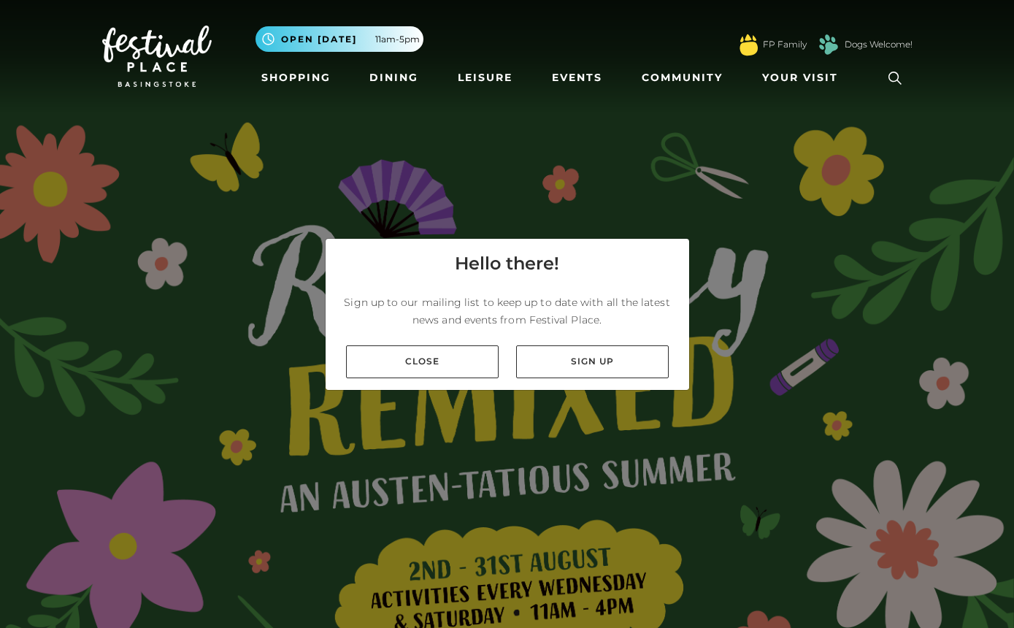
click at [473, 378] on link "Close" at bounding box center [422, 361] width 153 height 33
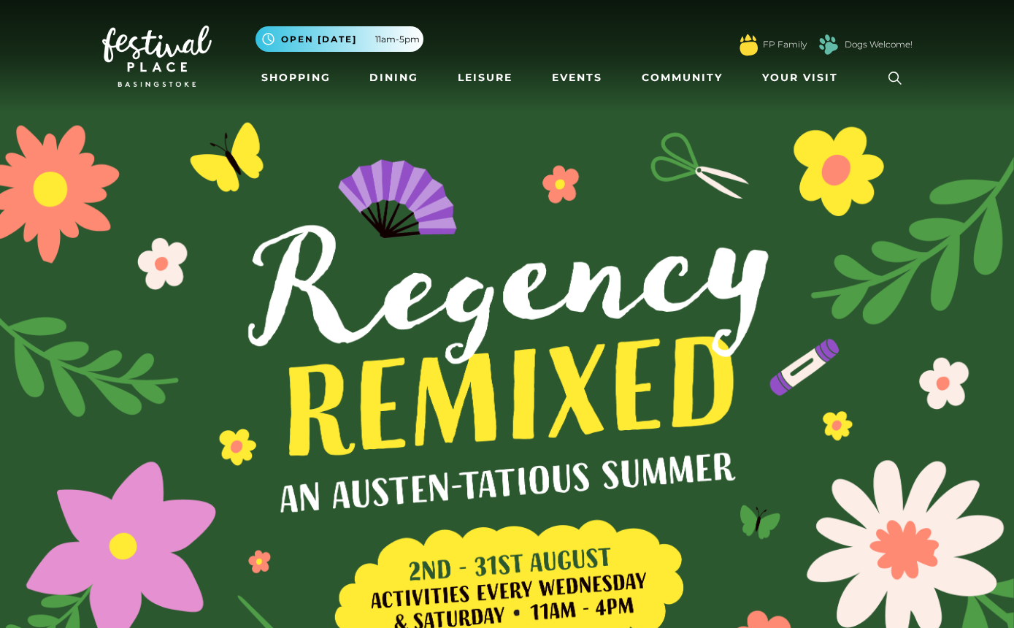
click at [299, 68] on link "Shopping" at bounding box center [296, 77] width 81 height 27
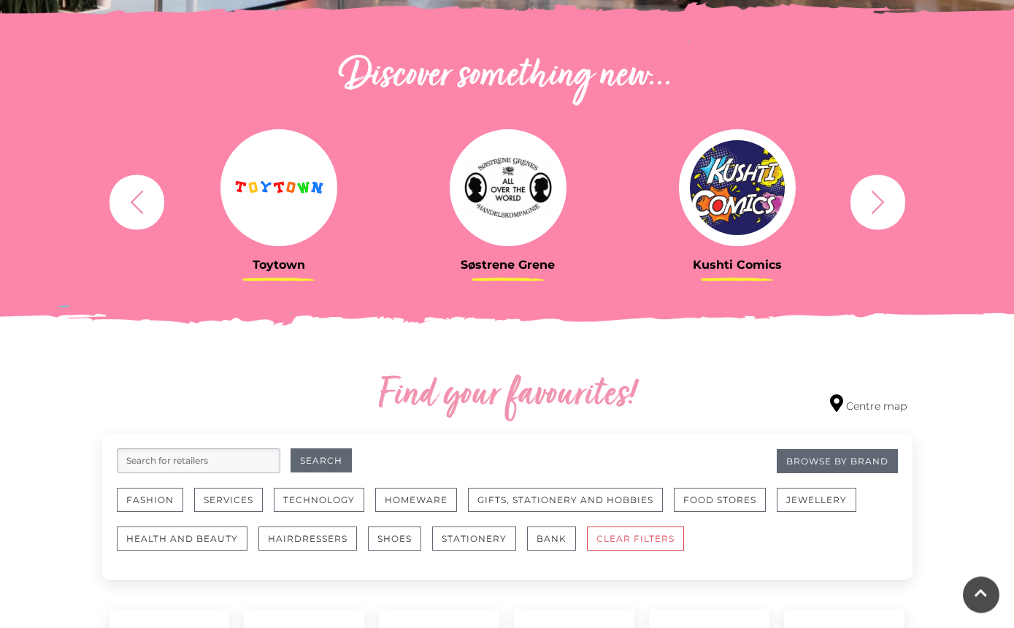
scroll to position [487, 0]
click at [876, 218] on button "button" at bounding box center [878, 201] width 55 height 55
click at [879, 207] on icon "button" at bounding box center [877, 201] width 27 height 27
click at [875, 206] on icon "button" at bounding box center [877, 201] width 27 height 27
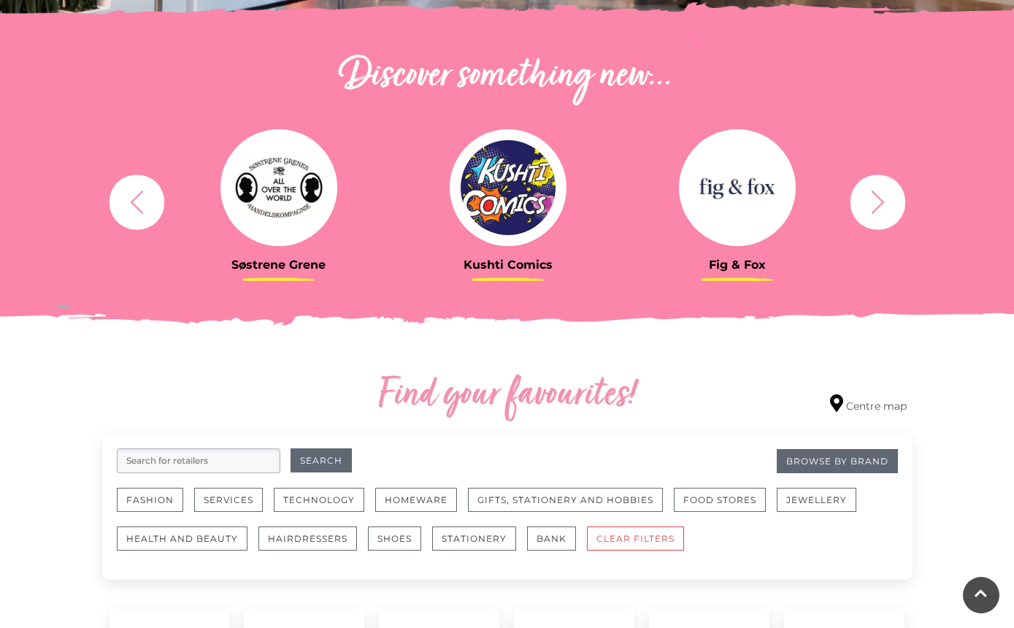
click at [881, 206] on icon "button" at bounding box center [877, 201] width 27 height 27
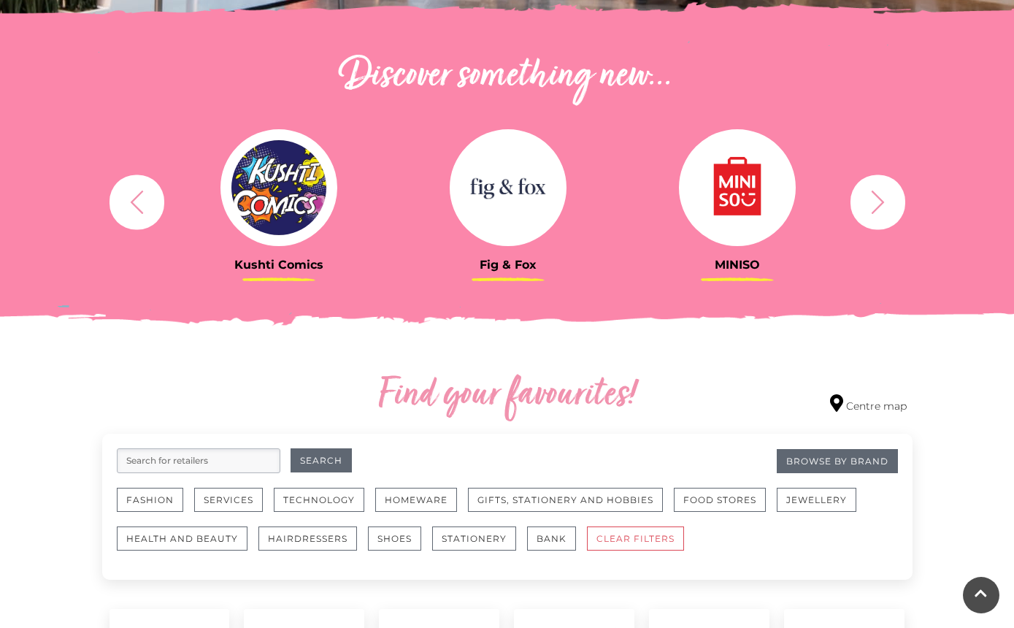
click at [900, 204] on button "button" at bounding box center [878, 201] width 55 height 55
click at [882, 204] on icon "button" at bounding box center [877, 201] width 13 height 23
click at [874, 204] on icon "button" at bounding box center [877, 201] width 27 height 27
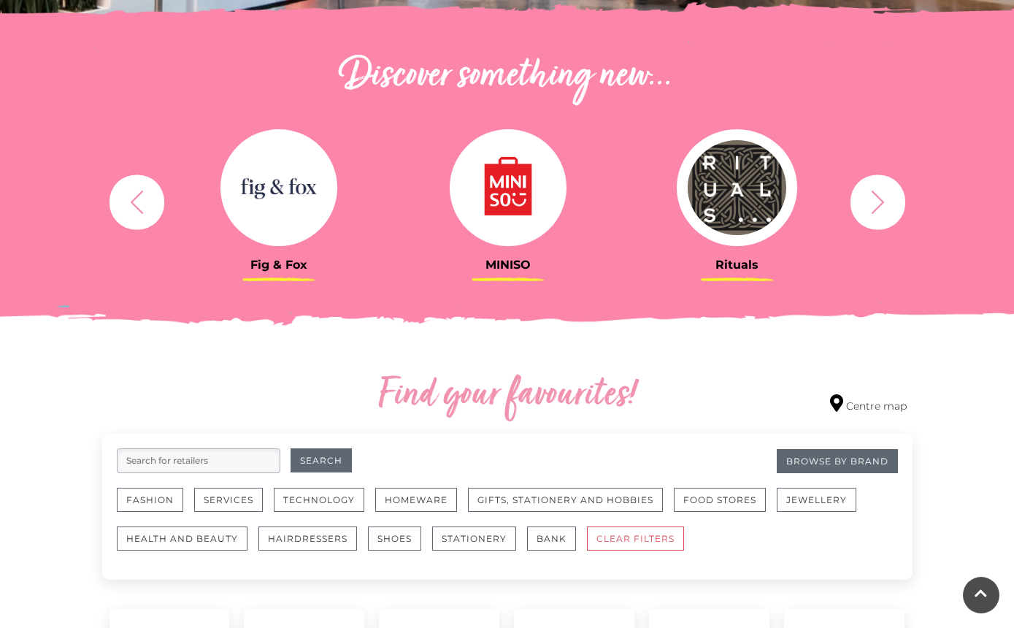
click at [876, 205] on icon "button" at bounding box center [877, 201] width 27 height 27
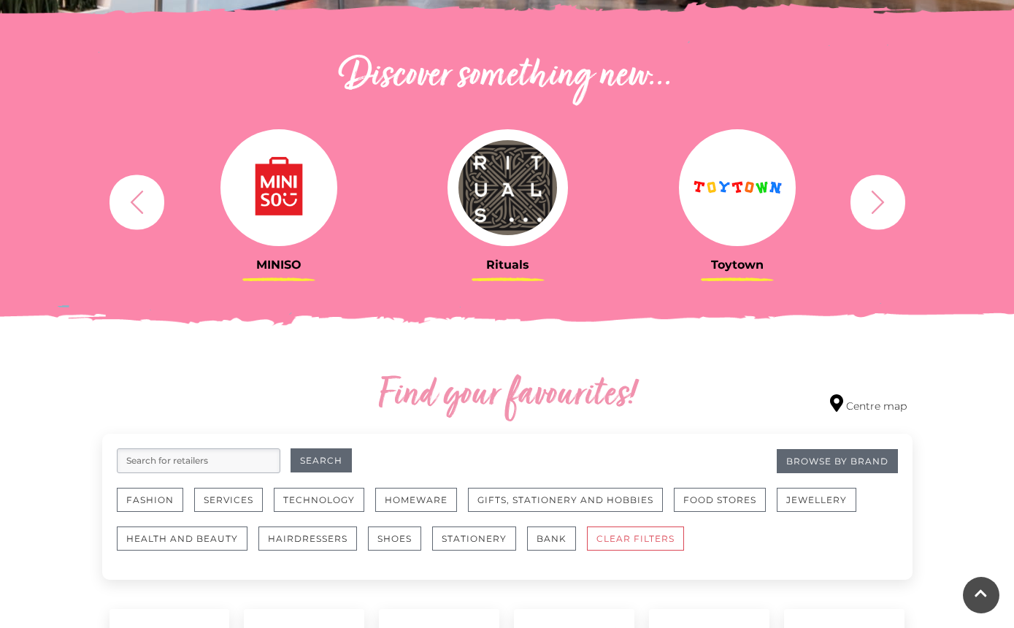
click at [145, 207] on icon "button" at bounding box center [136, 201] width 27 height 27
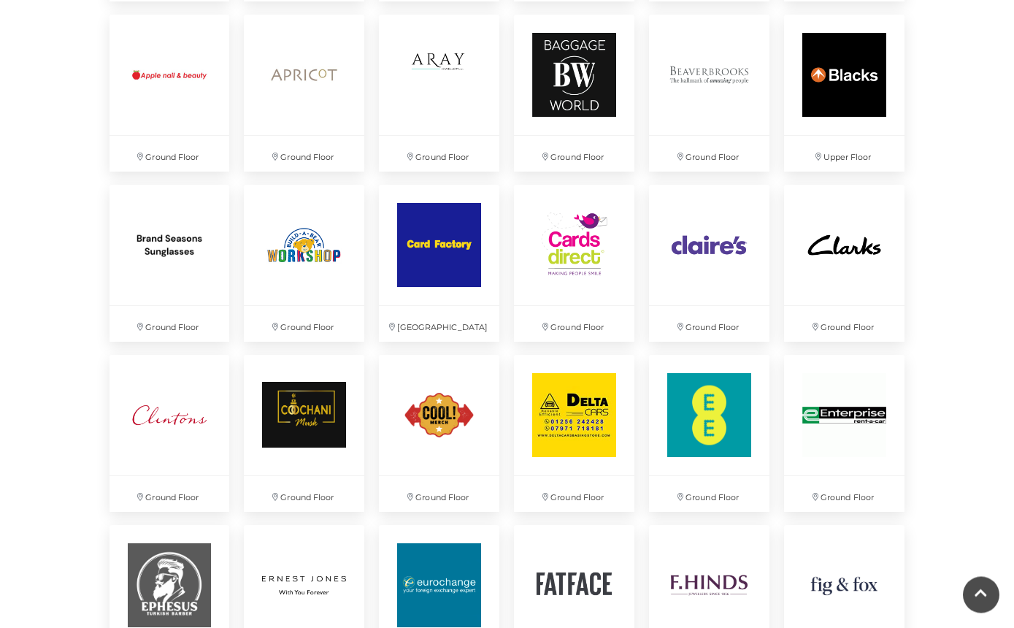
scroll to position [1206, 0]
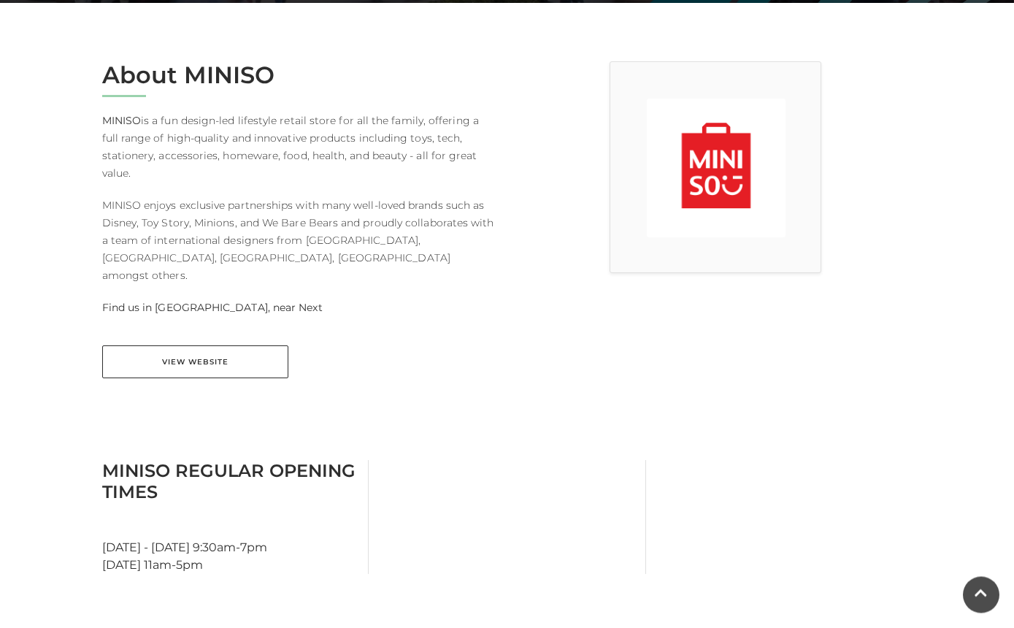
scroll to position [362, 0]
click at [128, 345] on link "View Website" at bounding box center [195, 361] width 186 height 33
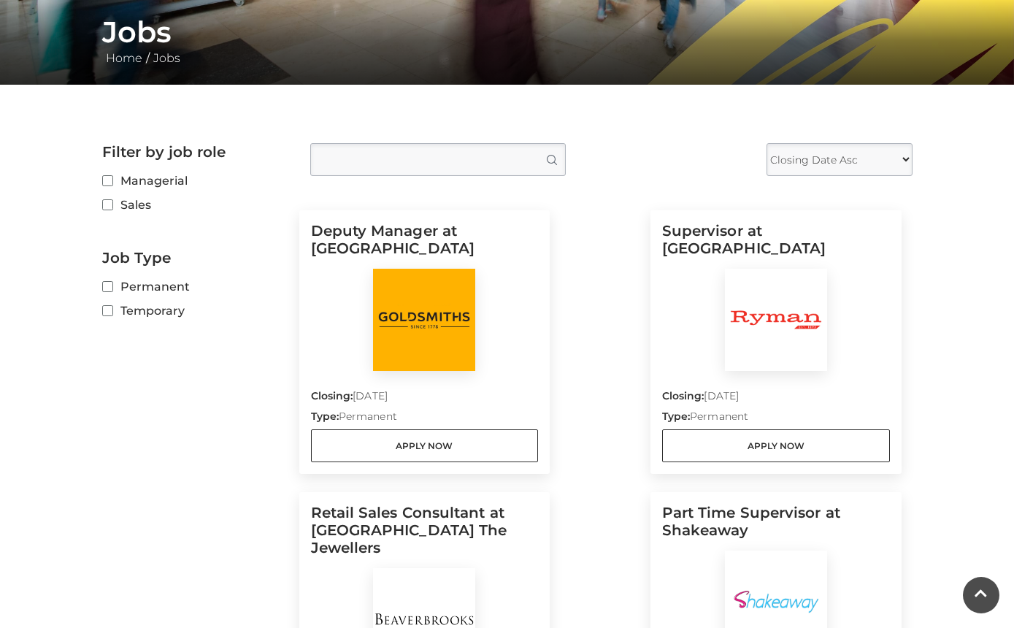
scroll to position [277, 0]
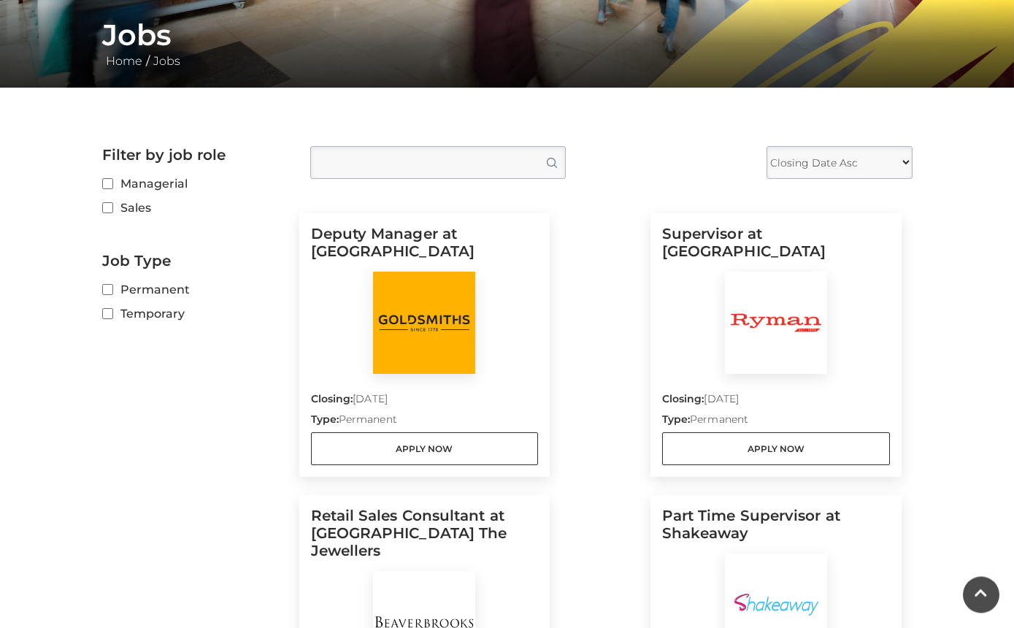
click at [112, 312] on input "Temporary" at bounding box center [106, 314] width 9 height 9
checkbox input "true"
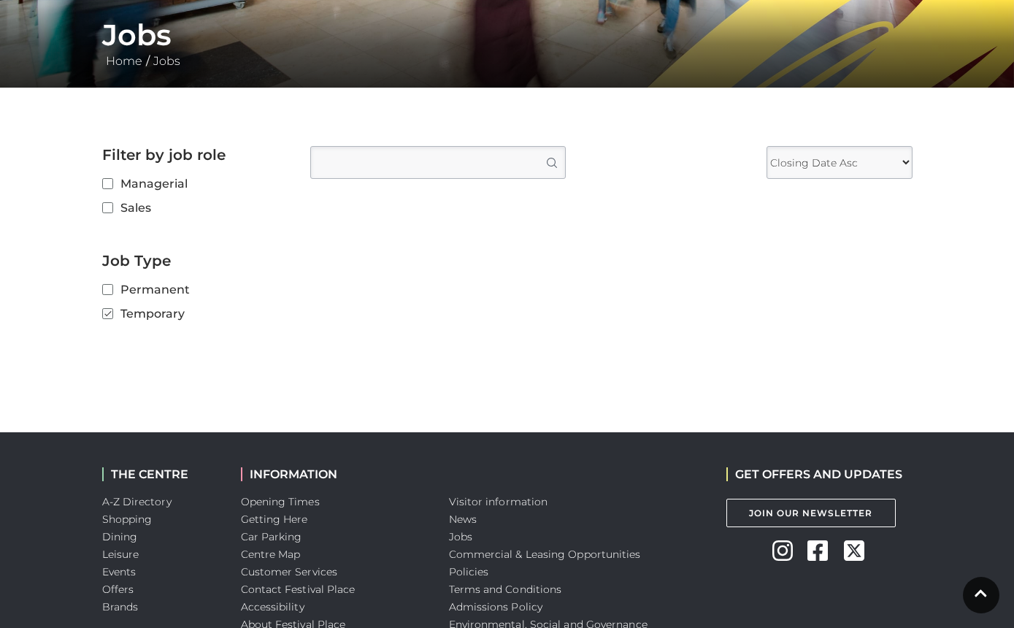
click at [111, 285] on input "Permanent" at bounding box center [106, 289] width 9 height 9
checkbox input "true"
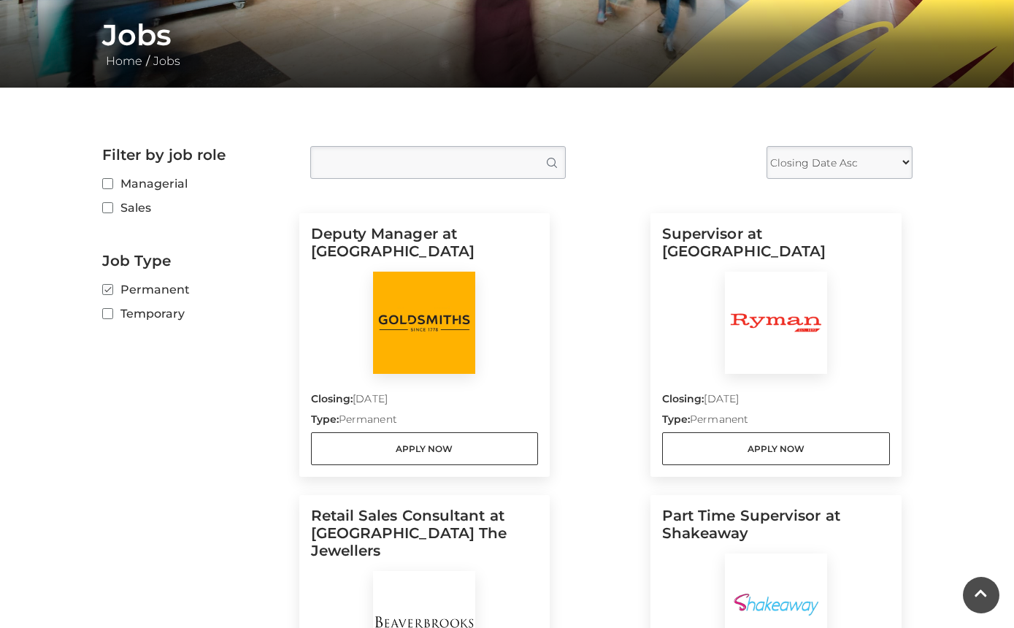
click at [107, 312] on input "Temporary" at bounding box center [106, 314] width 9 height 9
checkbox input "true"
checkbox input "false"
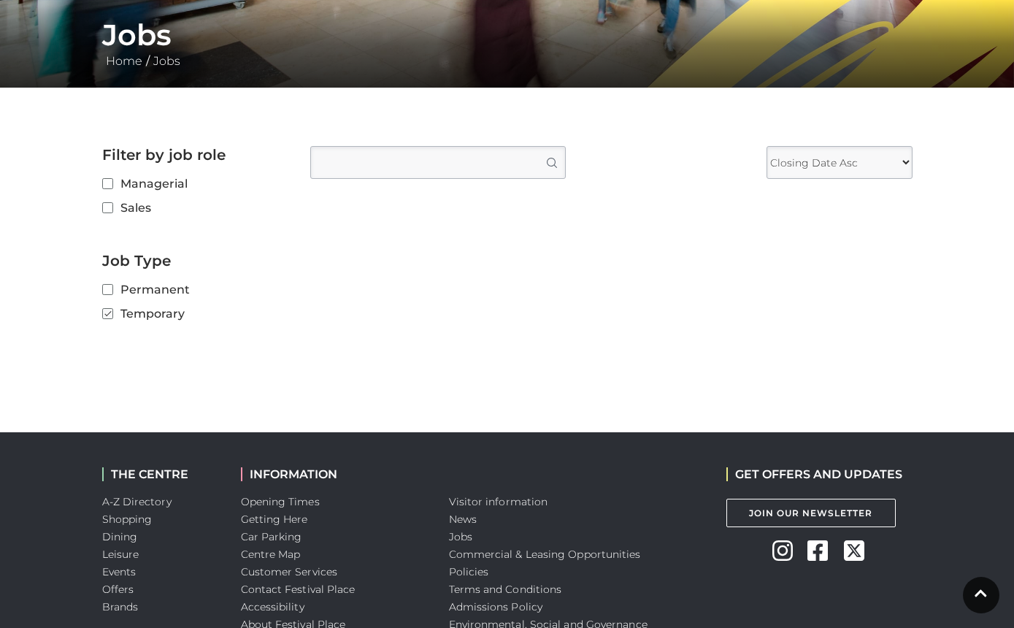
click at [109, 311] on input "Temporary" at bounding box center [106, 314] width 9 height 9
checkbox input "false"
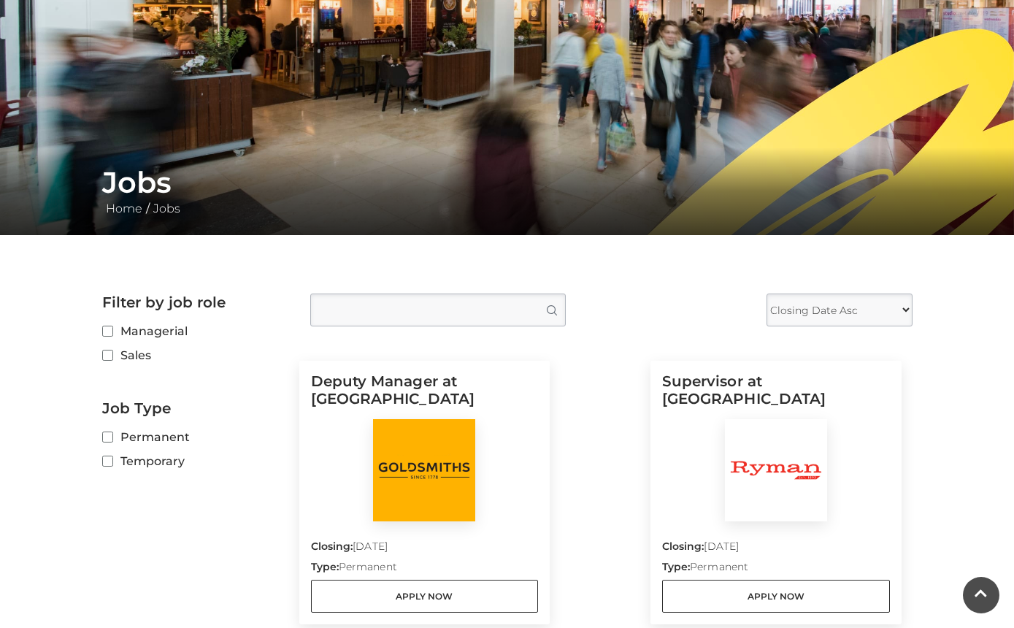
scroll to position [127, 0]
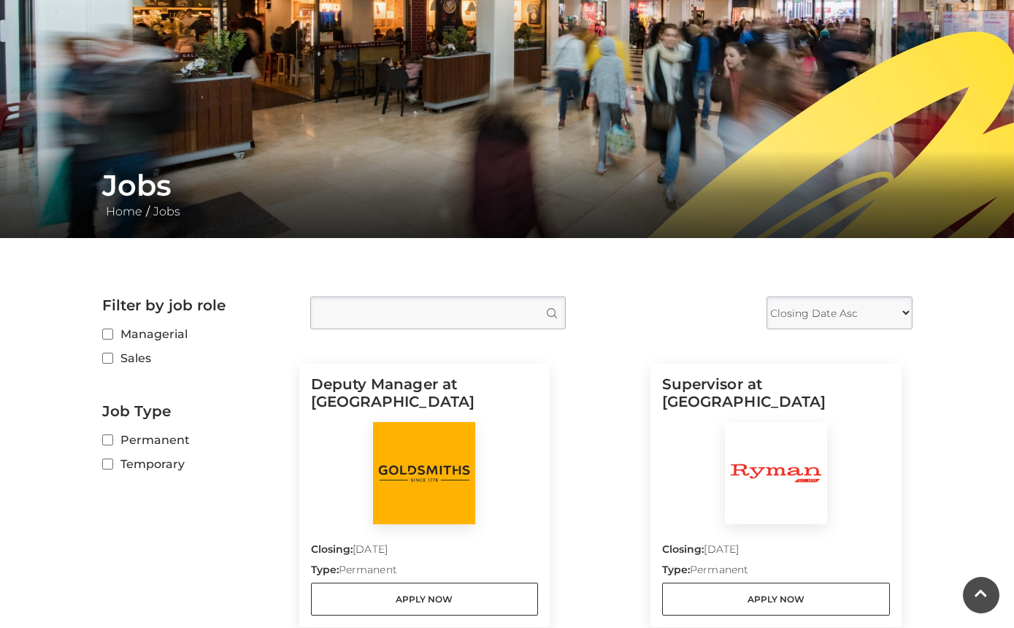
click at [797, 310] on select "Closing Date Asc Closing Date Desc" at bounding box center [840, 312] width 146 height 33
click at [789, 311] on select "Closing Date Asc Closing Date Desc" at bounding box center [840, 312] width 146 height 33
select select "ASC"
click at [109, 355] on input "Sales" at bounding box center [106, 358] width 9 height 9
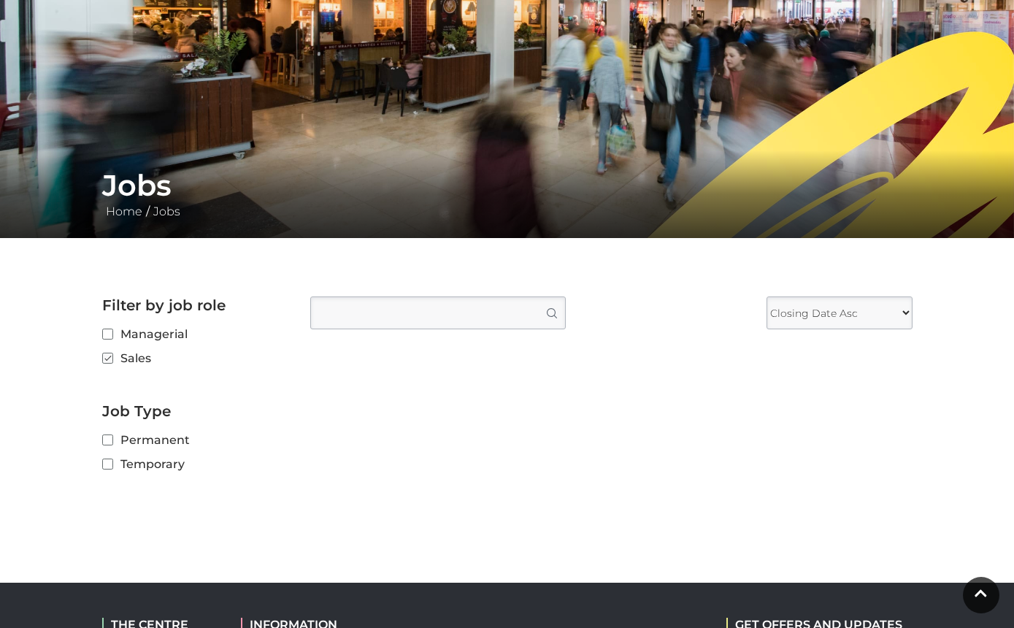
click at [110, 360] on input "Sales" at bounding box center [106, 358] width 9 height 9
checkbox input "false"
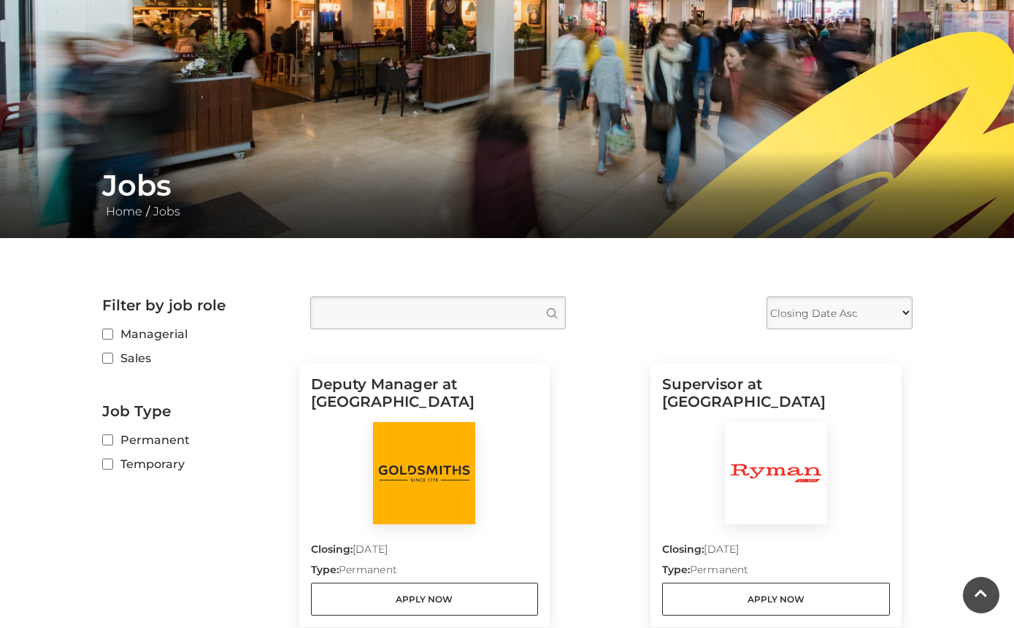
click at [115, 342] on label "Managerial" at bounding box center [195, 334] width 186 height 18
click at [112, 340] on input "Managerial" at bounding box center [106, 334] width 9 height 9
click at [112, 333] on input "Managerial" at bounding box center [106, 334] width 9 height 9
checkbox input "false"
